Goal: Transaction & Acquisition: Purchase product/service

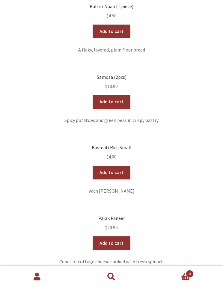
scroll to position [503, 0]
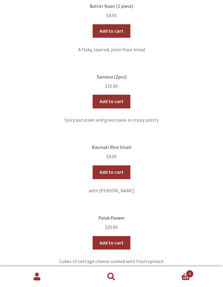
click at [116, 166] on link "Add to cart" at bounding box center [111, 173] width 37 height 14
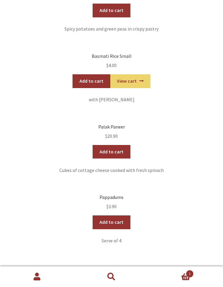
scroll to position [595, 0]
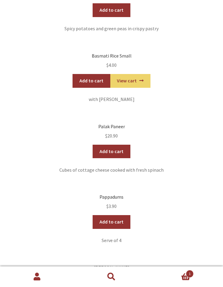
click at [117, 215] on link "Add to cart" at bounding box center [111, 222] width 37 height 14
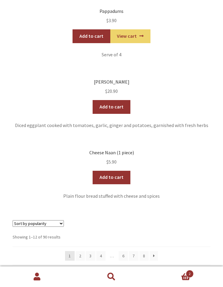
scroll to position [781, 0]
click at [81, 251] on link "2" at bounding box center [81, 256] width 10 height 10
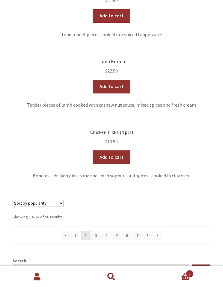
scroll to position [841, 0]
click at [97, 231] on link "3" at bounding box center [96, 236] width 10 height 10
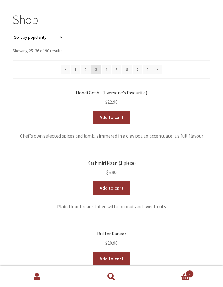
scroll to position [80, 0]
click at [115, 115] on link "Add to cart" at bounding box center [111, 117] width 37 height 14
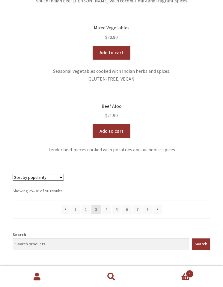
scroll to position [859, 0]
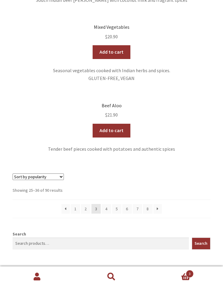
click at [108, 204] on link "4" at bounding box center [107, 209] width 10 height 10
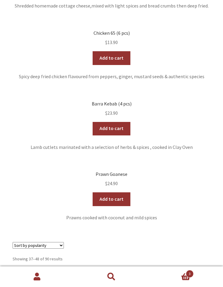
scroll to position [775, 0]
click at [118, 274] on link "5" at bounding box center [117, 279] width 10 height 10
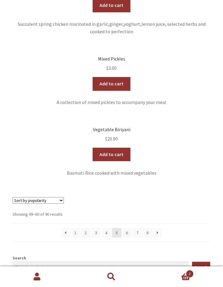
scroll to position [850, 0]
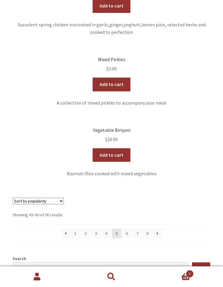
click at [76, 229] on link "1" at bounding box center [76, 234] width 10 height 10
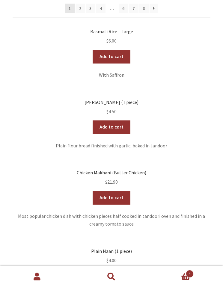
scroll to position [117, 0]
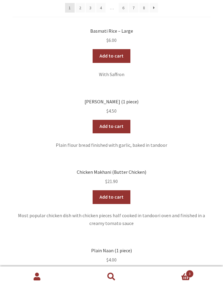
click at [118, 191] on link "Add to cart" at bounding box center [111, 197] width 37 height 14
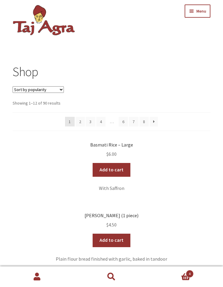
scroll to position [0, 0]
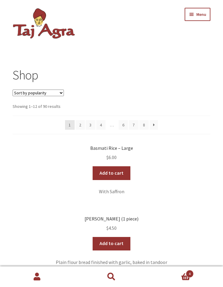
click at [62, 94] on select "Sort by popularity Sort by average rating Sort by latest Sort by price: low to …" at bounding box center [38, 93] width 51 height 7
click at [193, 16] on button "Menu" at bounding box center [198, 14] width 26 height 13
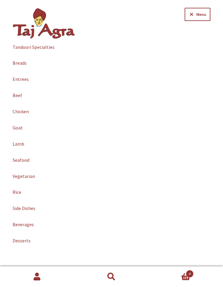
click at [27, 176] on link "Vegetarian" at bounding box center [112, 177] width 198 height 16
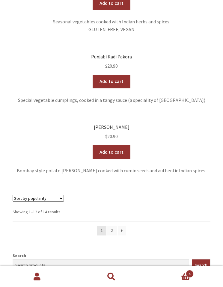
scroll to position [818, 0]
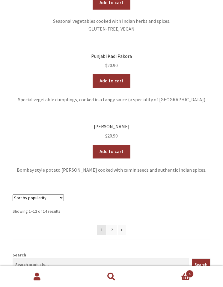
click at [113, 226] on link "2" at bounding box center [112, 231] width 10 height 10
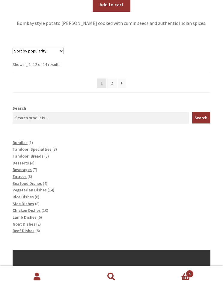
scroll to position [999, 0]
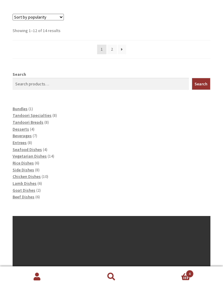
click at [38, 154] on span "Vegetarian Dishes" at bounding box center [30, 156] width 34 height 5
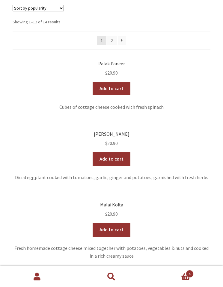
scroll to position [89, 0]
click at [117, 156] on link "Add to cart" at bounding box center [111, 159] width 37 height 14
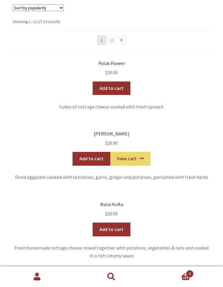
click at [190, 278] on span "5" at bounding box center [190, 274] width 8 height 8
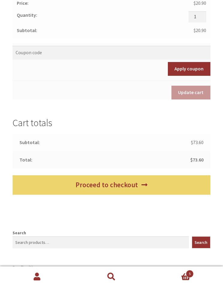
scroll to position [472, 0]
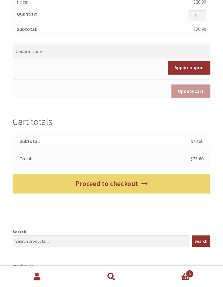
click at [129, 179] on link "Proceed to checkout" at bounding box center [112, 183] width 198 height 19
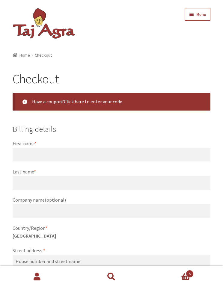
select select "ACT"
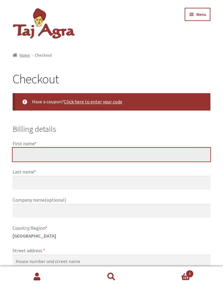
click at [37, 151] on input "First name *" at bounding box center [112, 155] width 198 height 14
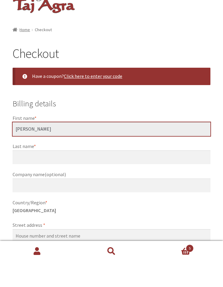
type input "John"
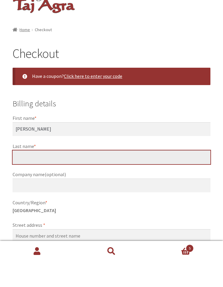
click at [28, 176] on input "Last name *" at bounding box center [112, 183] width 198 height 14
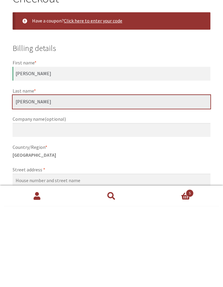
type input "Wallace"
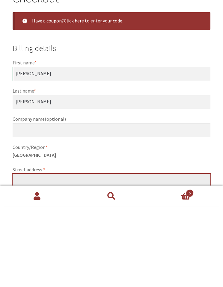
click at [26, 255] on input "Street address *" at bounding box center [112, 262] width 198 height 14
type input "28 A Bonython St Downer"
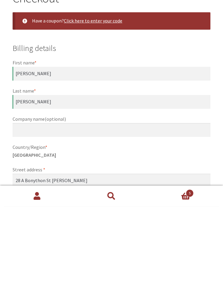
click at [27, 275] on input "Flat, suite, unit, etc. (optional)" at bounding box center [112, 282] width 198 height 14
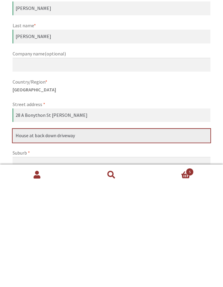
scroll to position [48, 0]
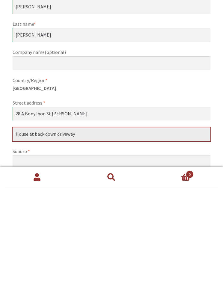
type input "House at back down driveway"
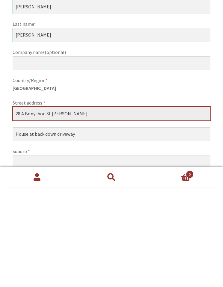
click at [76, 207] on input "28 A Bonython St Downer" at bounding box center [112, 214] width 198 height 14
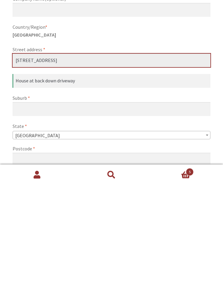
scroll to position [101, 0]
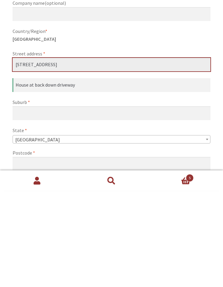
type input "[STREET_ADDRESS]"
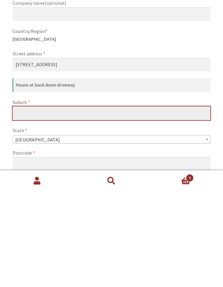
click at [25, 203] on input "Suburb *" at bounding box center [112, 210] width 198 height 14
type input "Downer"
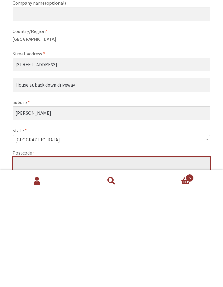
click at [33, 253] on input "Postcode *" at bounding box center [112, 260] width 198 height 14
type input "2602"
click at [28, 274] on span "*" at bounding box center [27, 277] width 2 height 6
click at [28, 282] on input "Phone *" at bounding box center [112, 289] width 198 height 14
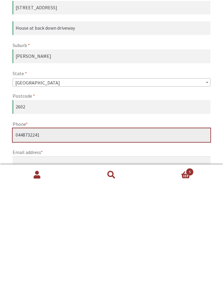
scroll to position [152, 0]
type input "0448732241"
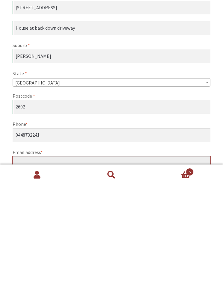
click at [25, 259] on input "Email address *" at bounding box center [112, 266] width 198 height 14
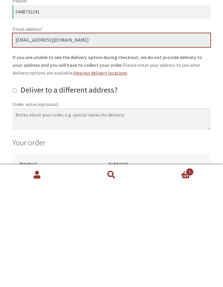
scroll to position [277, 0]
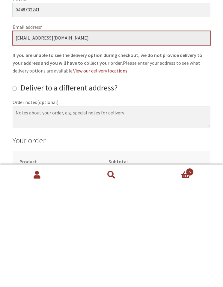
type input "[EMAIL_ADDRESS][DOMAIN_NAME]"
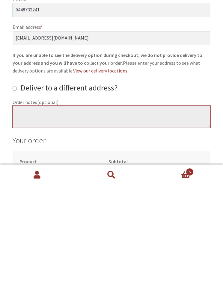
click at [26, 208] on textarea "Order notes (optional)" at bounding box center [112, 219] width 198 height 22
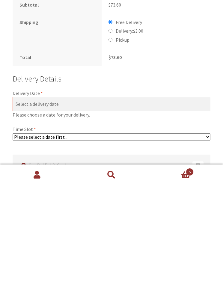
scroll to position [552, 0]
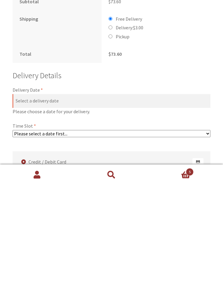
type textarea "House at back down driveway"
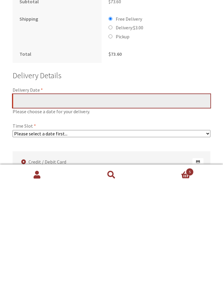
click at [26, 196] on input "Delivery Date *" at bounding box center [112, 203] width 198 height 14
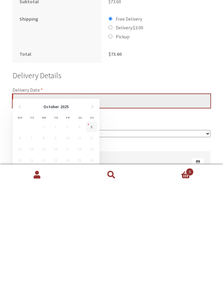
scroll to position [654, 0]
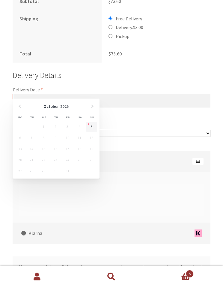
click at [93, 128] on link "5" at bounding box center [91, 127] width 11 height 10
type input "[DATE]"
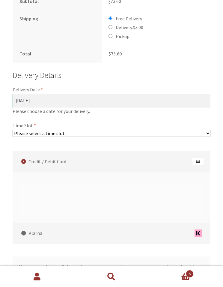
click at [206, 130] on select "Please select a time slot... 05:55 PM - 06:25 PM 06:25 PM - 06:55 PM 06:55 PM -…" at bounding box center [112, 133] width 198 height 7
select select "60c2ef62db861/0|0.00"
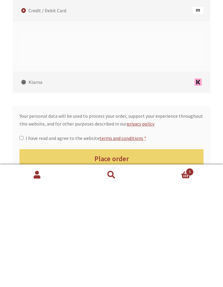
scroll to position [704, 0]
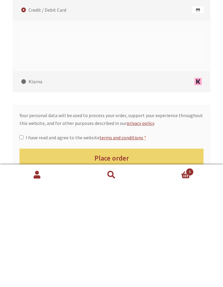
click at [22, 238] on input "I have read and agree to the website terms and conditions *" at bounding box center [21, 240] width 4 height 4
checkbox input "true"
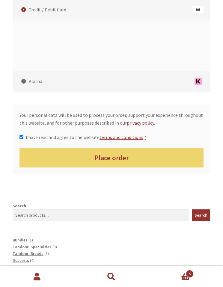
click at [121, 148] on button "Place order" at bounding box center [111, 157] width 184 height 19
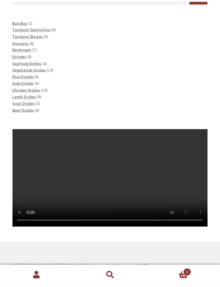
scroll to position [659, 0]
